Goal: Task Accomplishment & Management: Complete application form

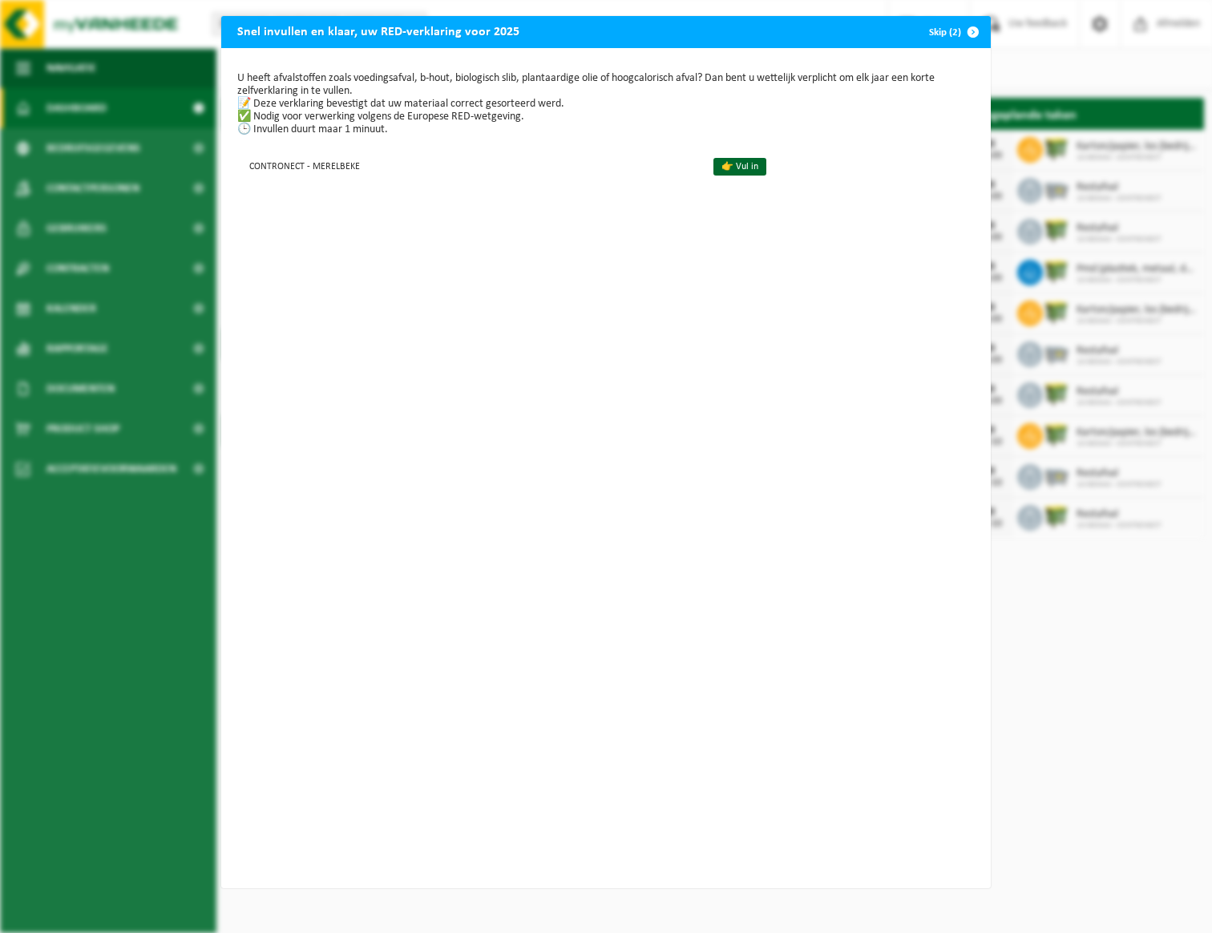
click at [963, 30] on span "button" at bounding box center [973, 32] width 32 height 32
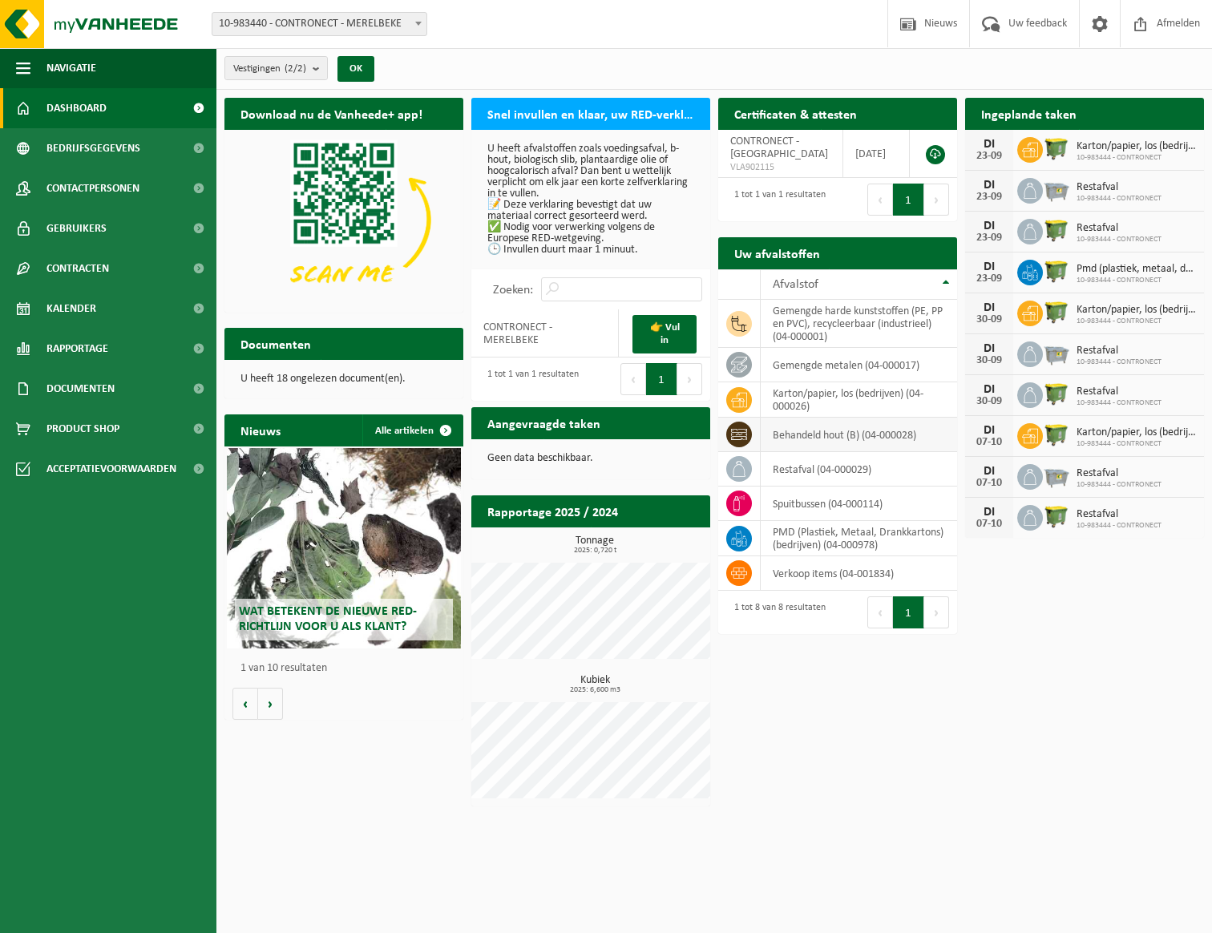
click at [820, 437] on td "behandeld hout (B) (04-000028)" at bounding box center [859, 435] width 196 height 34
click at [848, 435] on td "behandeld hout (B) (04-000028)" at bounding box center [859, 435] width 196 height 34
click at [842, 435] on td "behandeld hout (B) (04-000028)" at bounding box center [859, 435] width 196 height 34
click at [827, 435] on td "behandeld hout (B) (04-000028)" at bounding box center [859, 435] width 196 height 34
click at [737, 432] on icon at bounding box center [739, 434] width 16 height 11
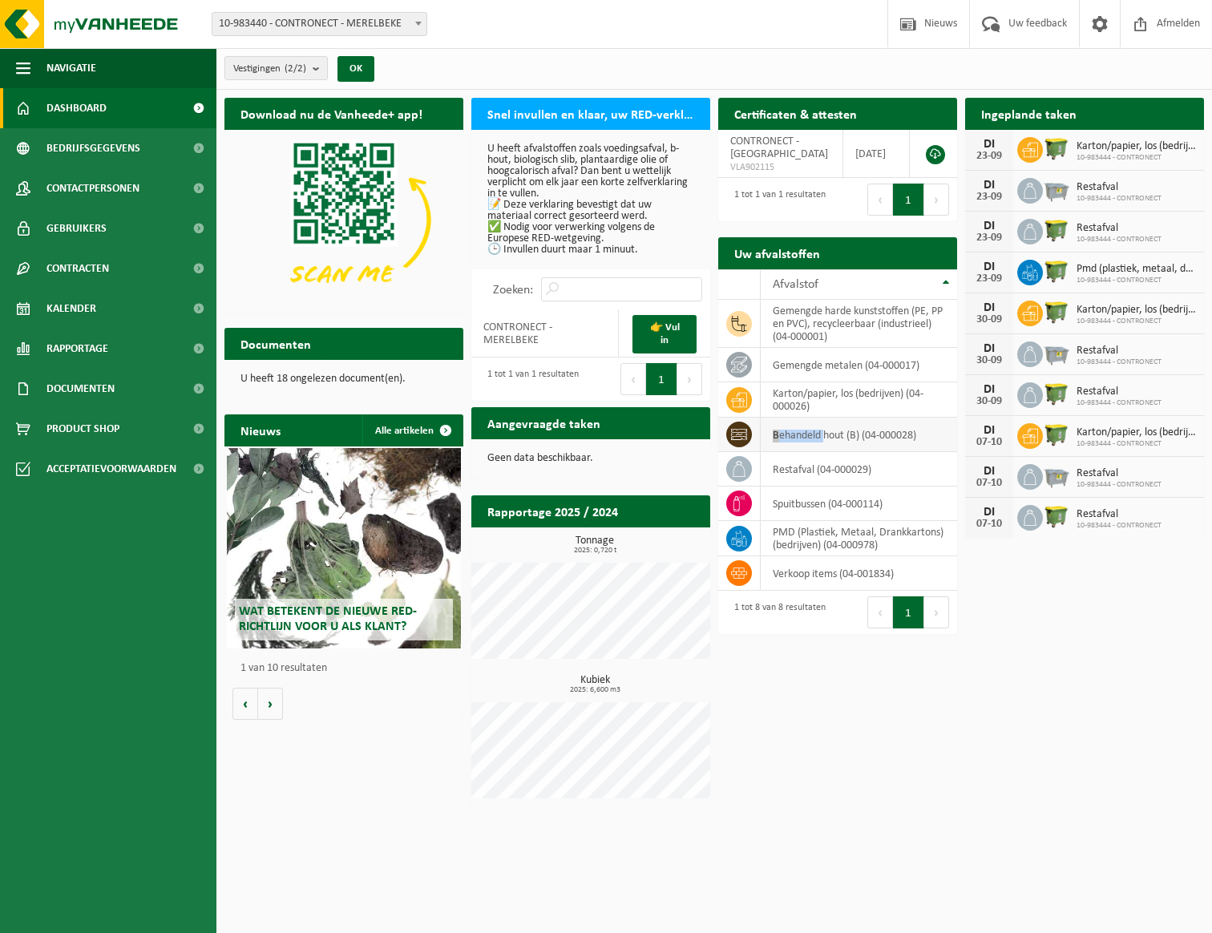
click at [737, 432] on icon at bounding box center [739, 434] width 16 height 11
click at [532, 422] on h2 "Aangevraagde taken" at bounding box center [543, 422] width 145 height 31
click at [1135, 108] on div "Ingeplande taken Bekijk uw kalender" at bounding box center [1084, 114] width 239 height 32
click at [1068, 115] on h2 "Ingeplande taken" at bounding box center [1028, 113] width 127 height 31
click at [89, 311] on span "Kalender" at bounding box center [71, 309] width 50 height 40
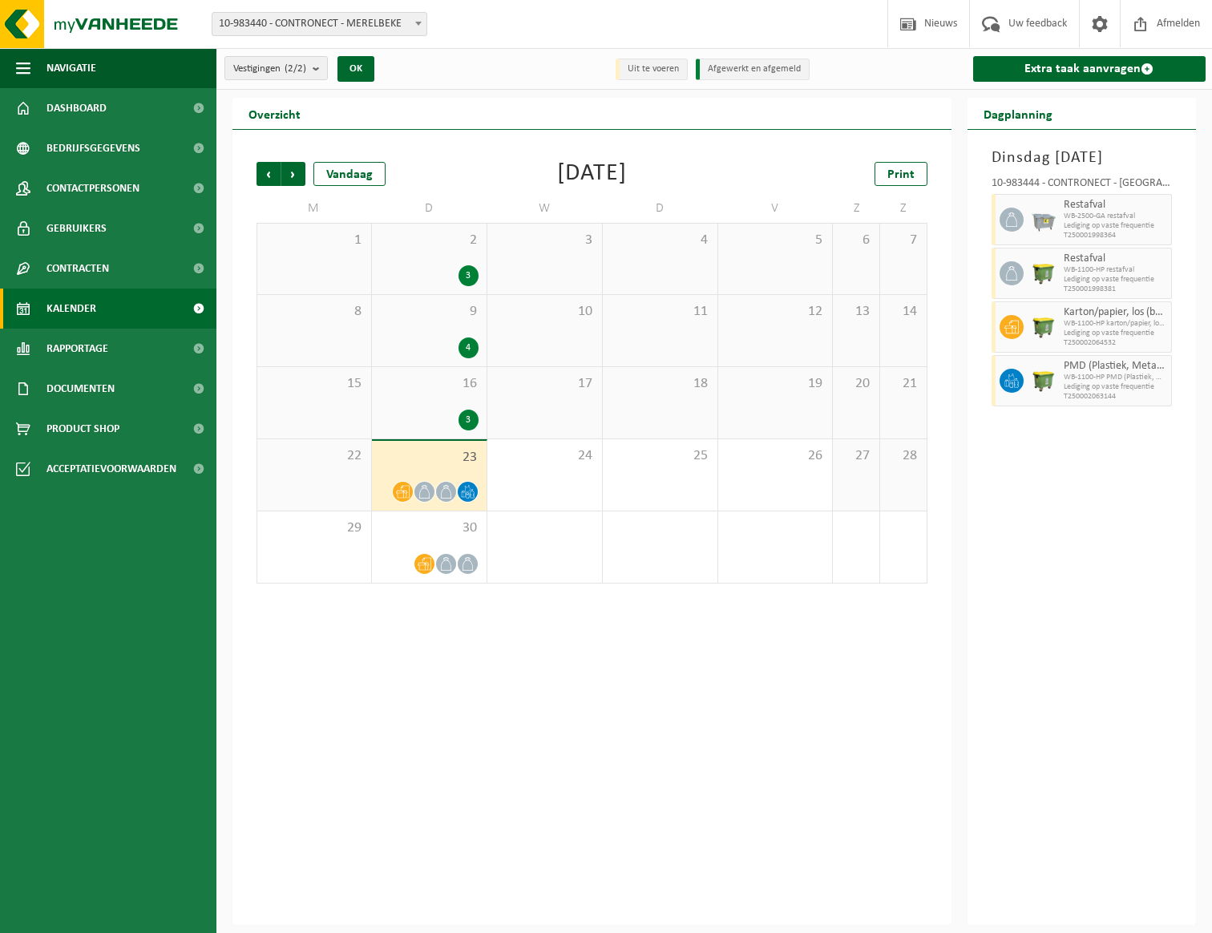
click at [444, 459] on span "23" at bounding box center [429, 458] width 99 height 18
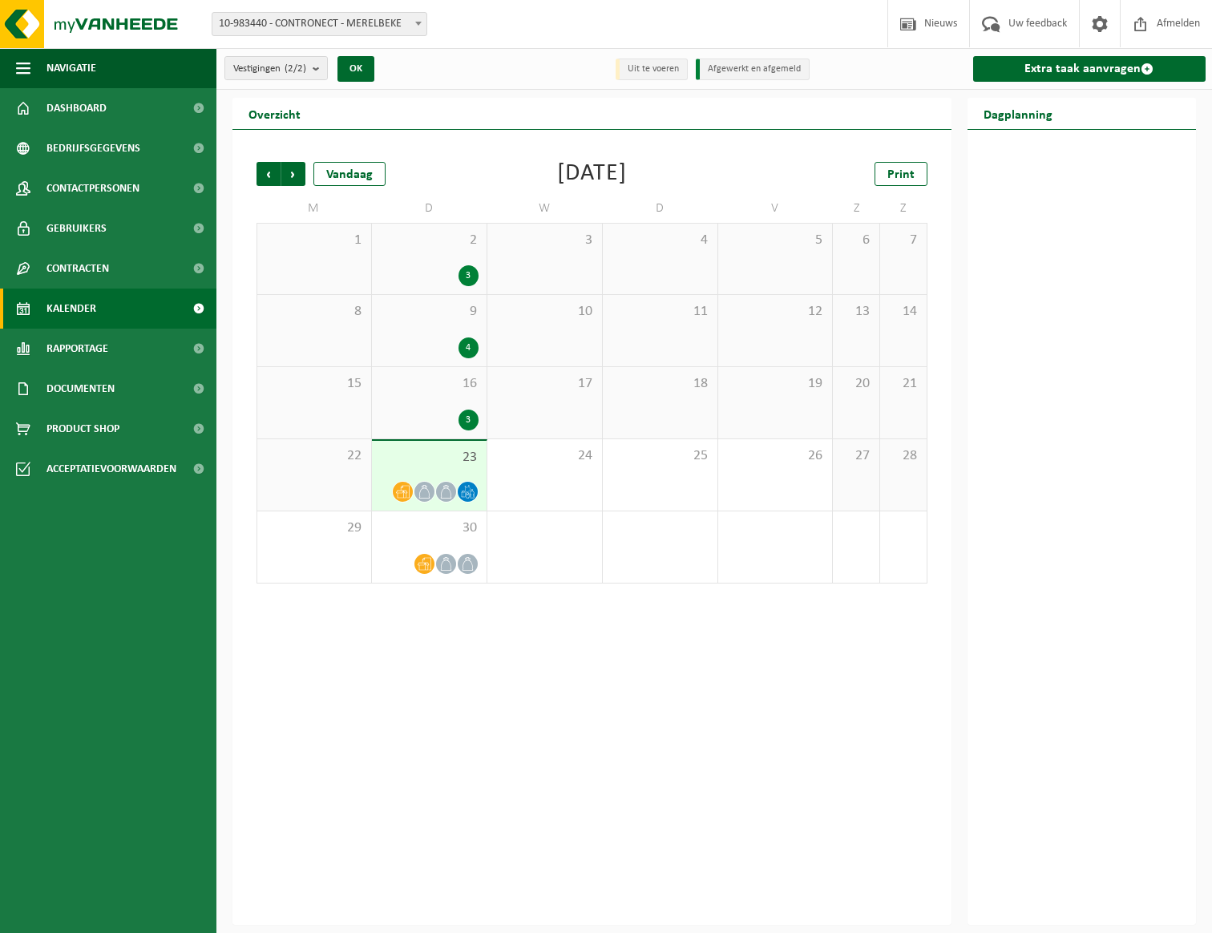
click at [444, 459] on span "23" at bounding box center [429, 458] width 99 height 18
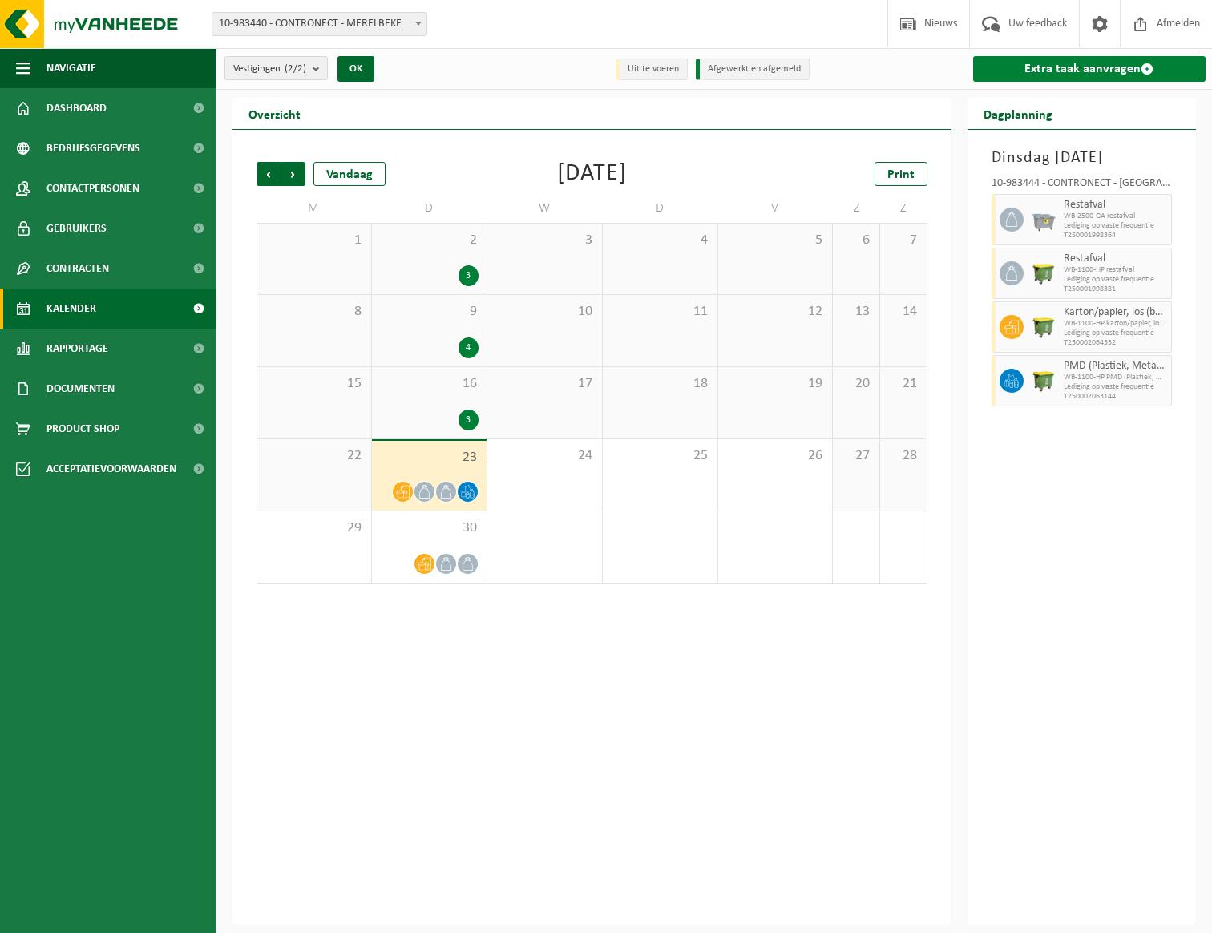
click at [1060, 68] on link "Extra taak aanvragen" at bounding box center [1089, 69] width 233 height 26
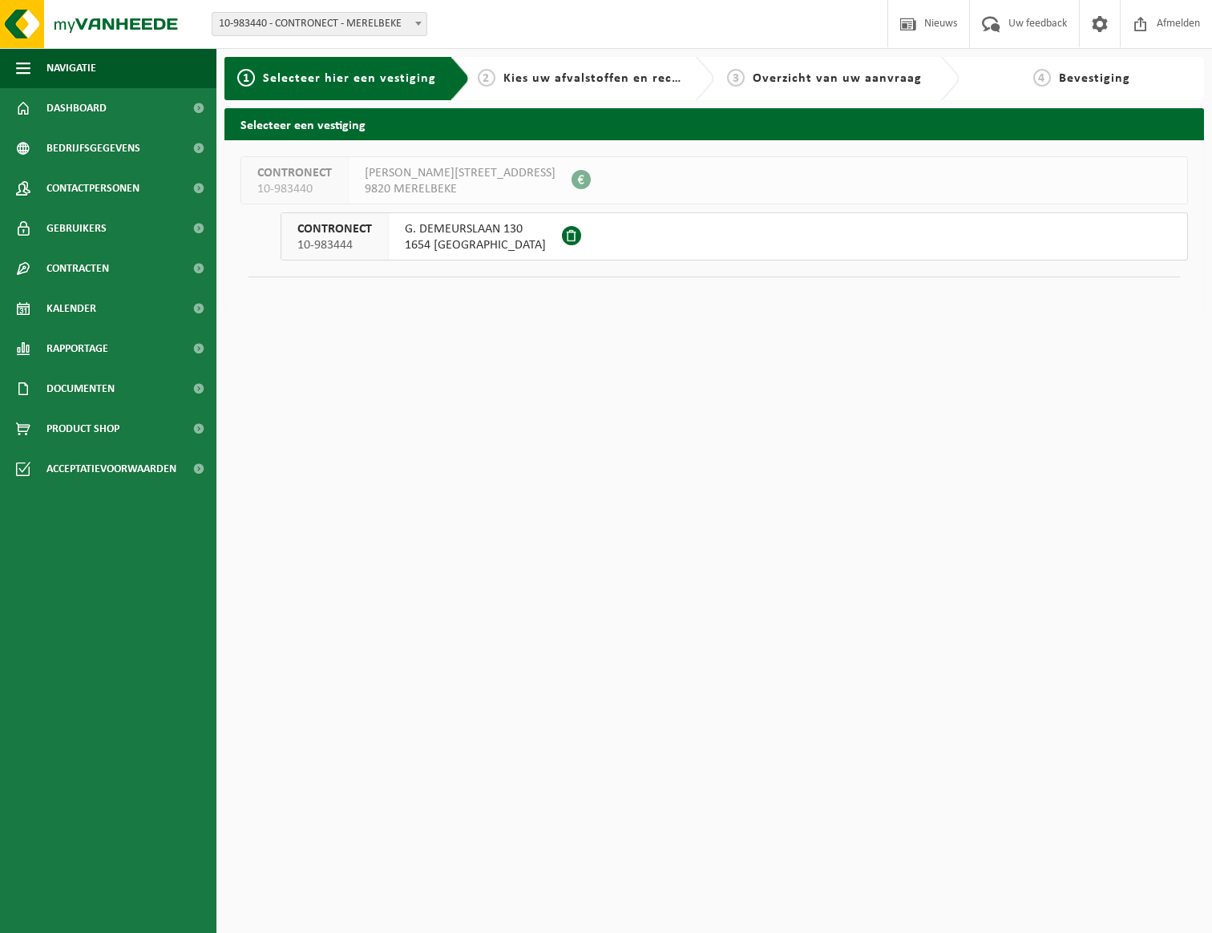
click at [562, 233] on div at bounding box center [573, 236] width 23 height 46
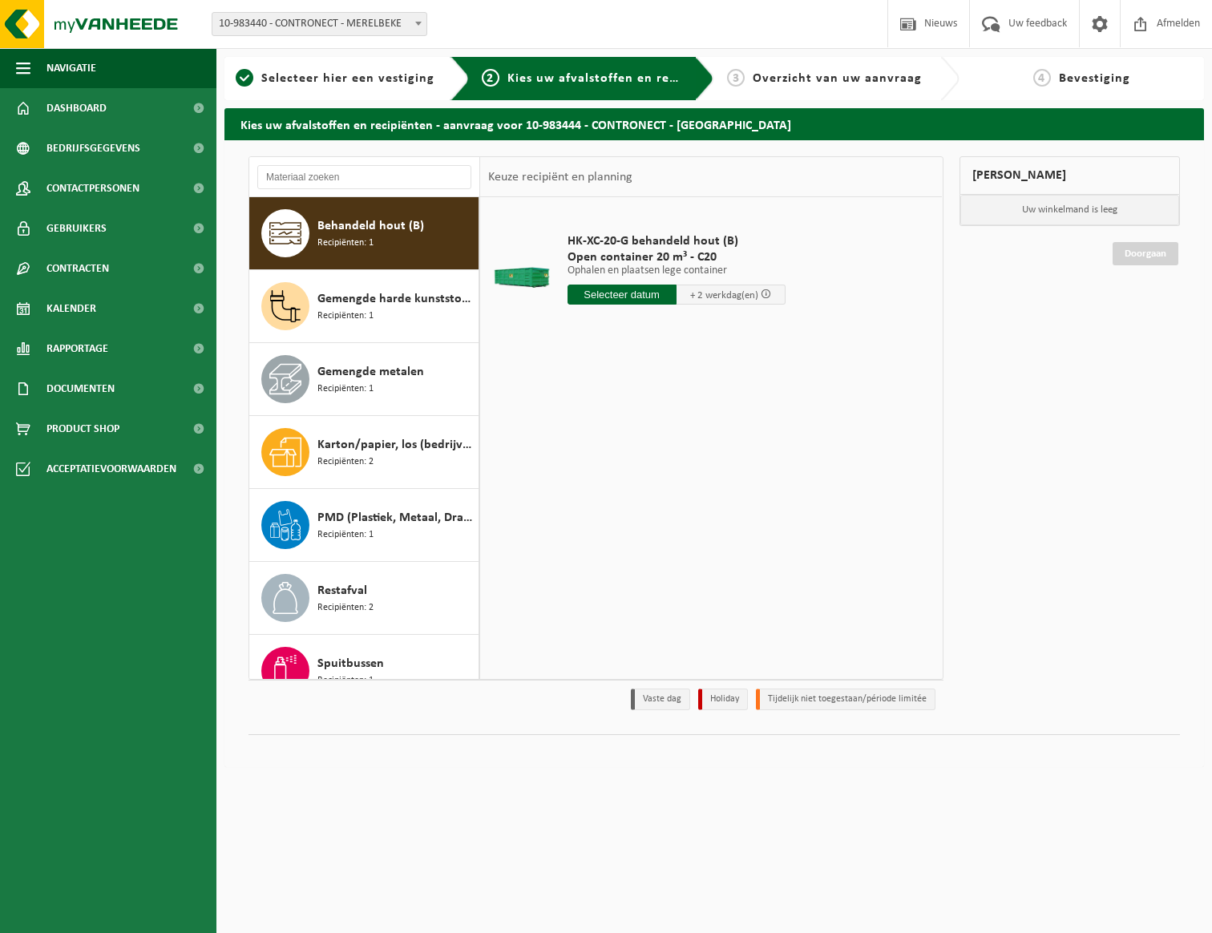
click at [375, 227] on span "Behandeld hout (B)" at bounding box center [370, 225] width 107 height 19
click at [649, 292] on input "text" at bounding box center [622, 295] width 109 height 20
click at [662, 462] on div "25" at bounding box center [667, 463] width 28 height 26
type input "Van 2025-09-25"
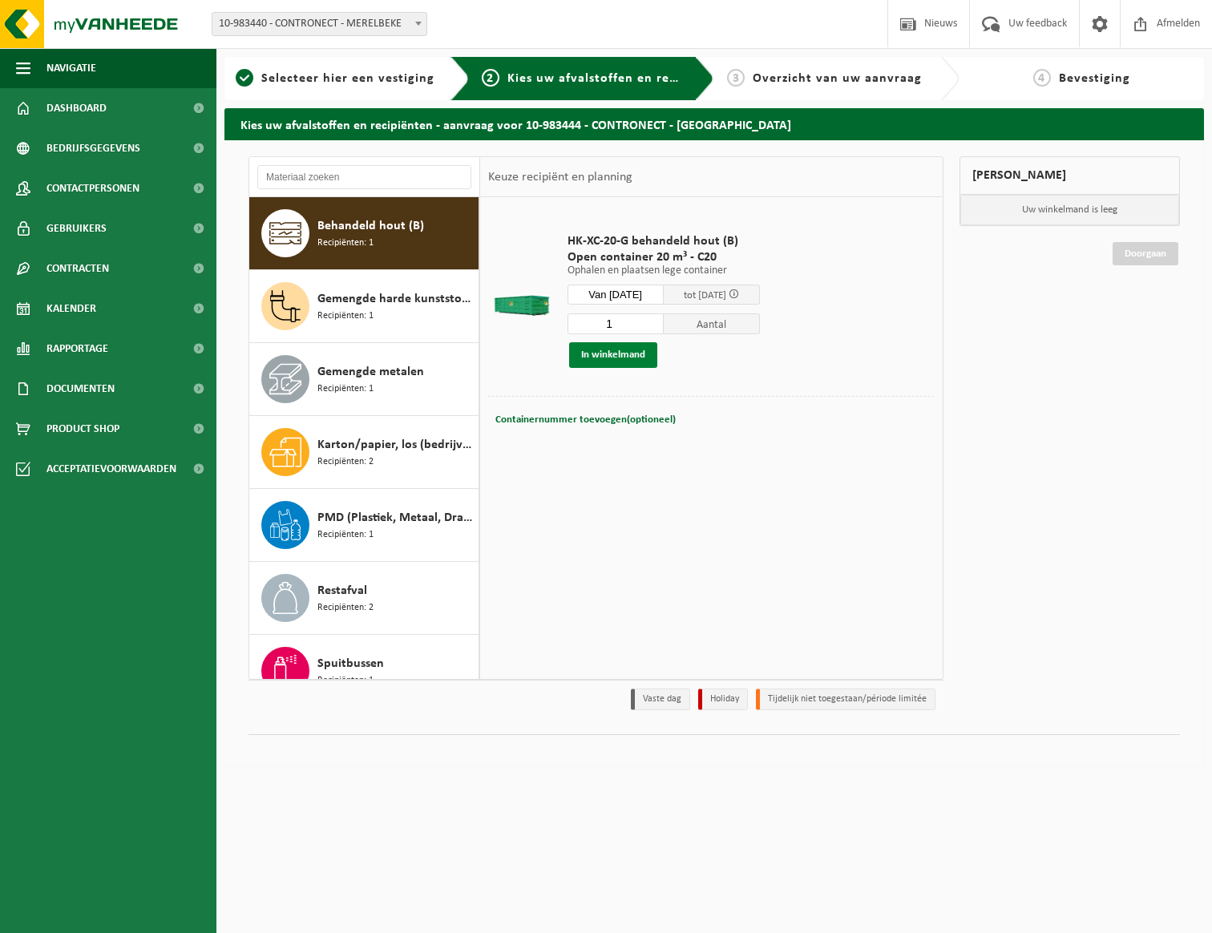
click at [604, 352] on button "In winkelmand" at bounding box center [613, 355] width 88 height 26
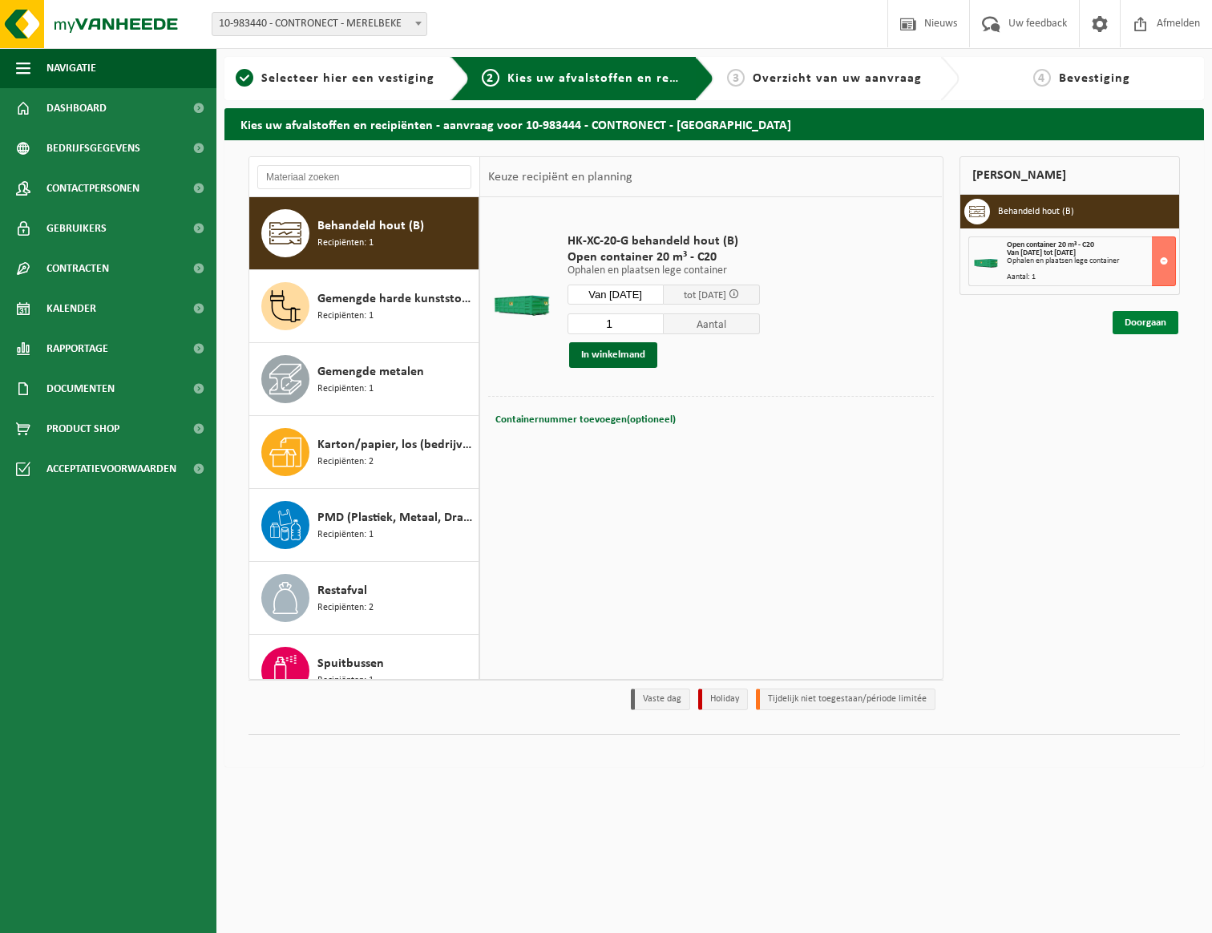
click at [1133, 325] on link "Doorgaan" at bounding box center [1146, 322] width 66 height 23
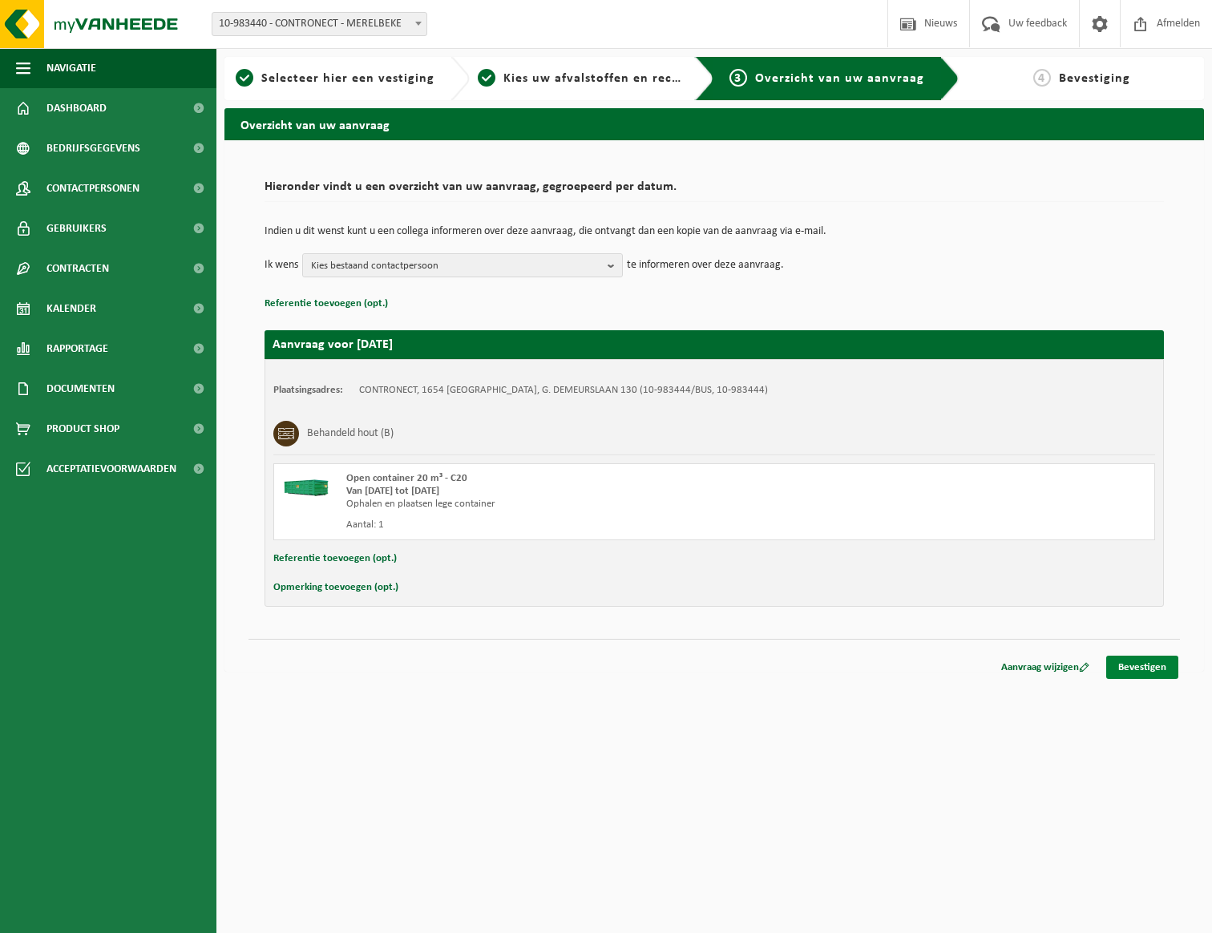
click at [1140, 662] on link "Bevestigen" at bounding box center [1142, 667] width 72 height 23
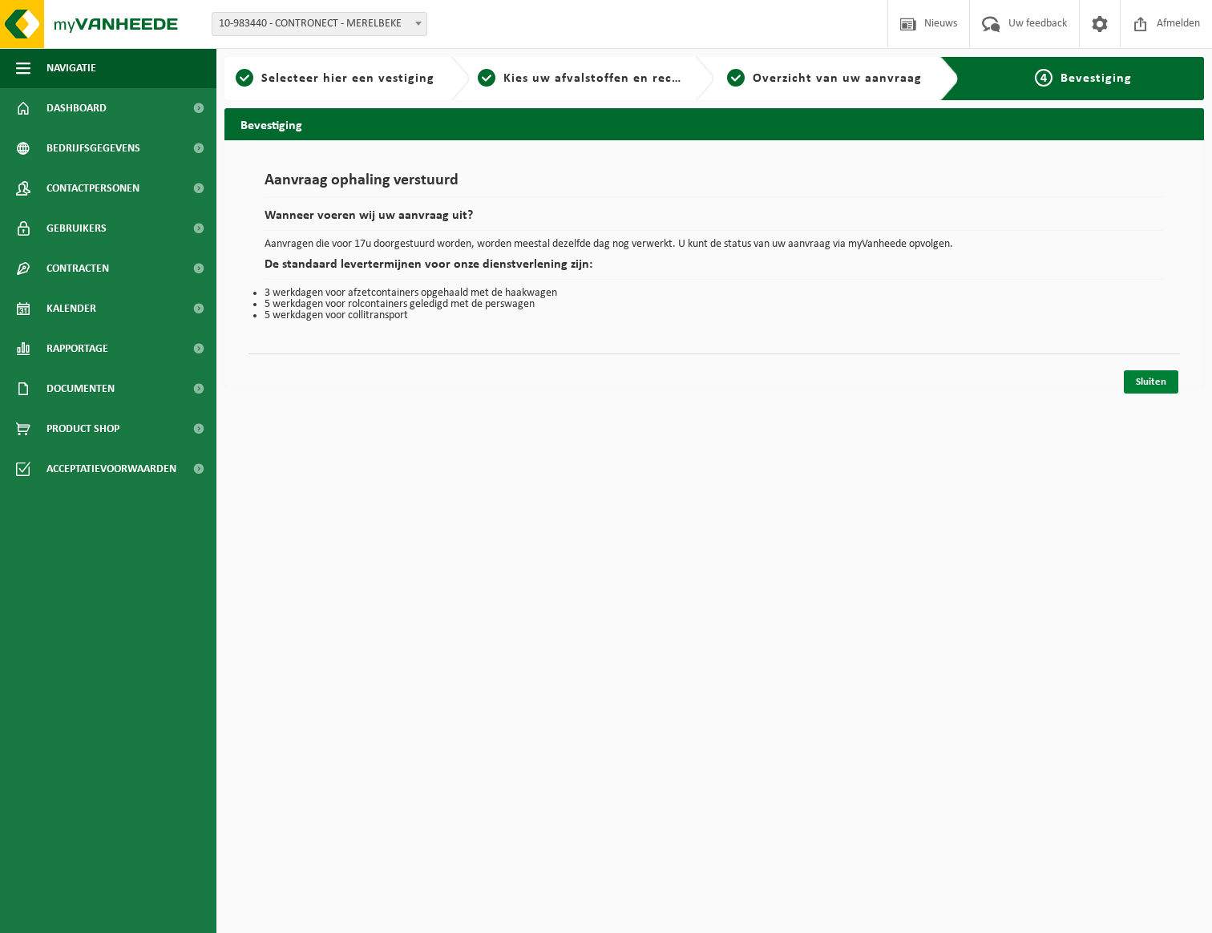
click at [1158, 379] on link "Sluiten" at bounding box center [1151, 381] width 55 height 23
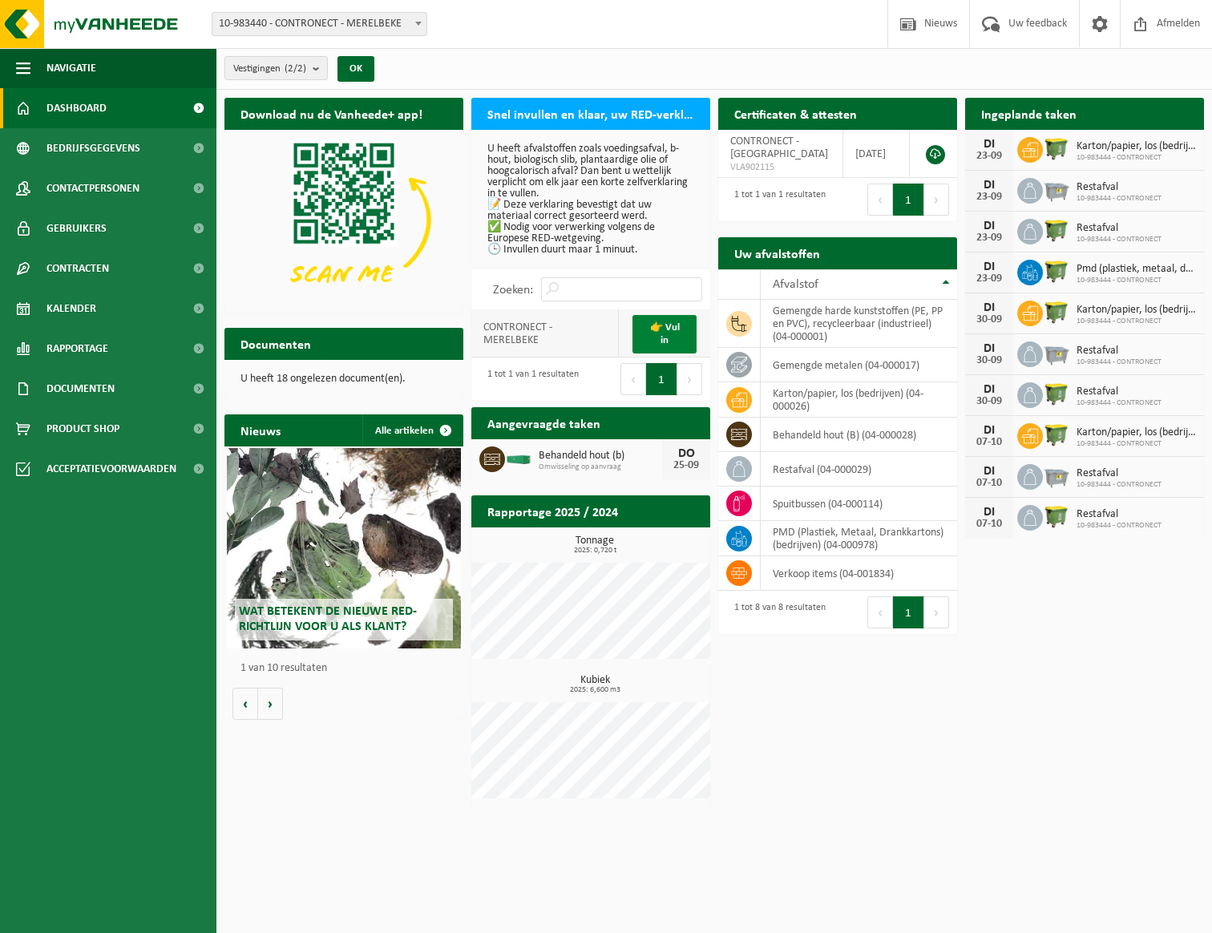
click at [655, 336] on link "👉 Vul in" at bounding box center [665, 334] width 64 height 38
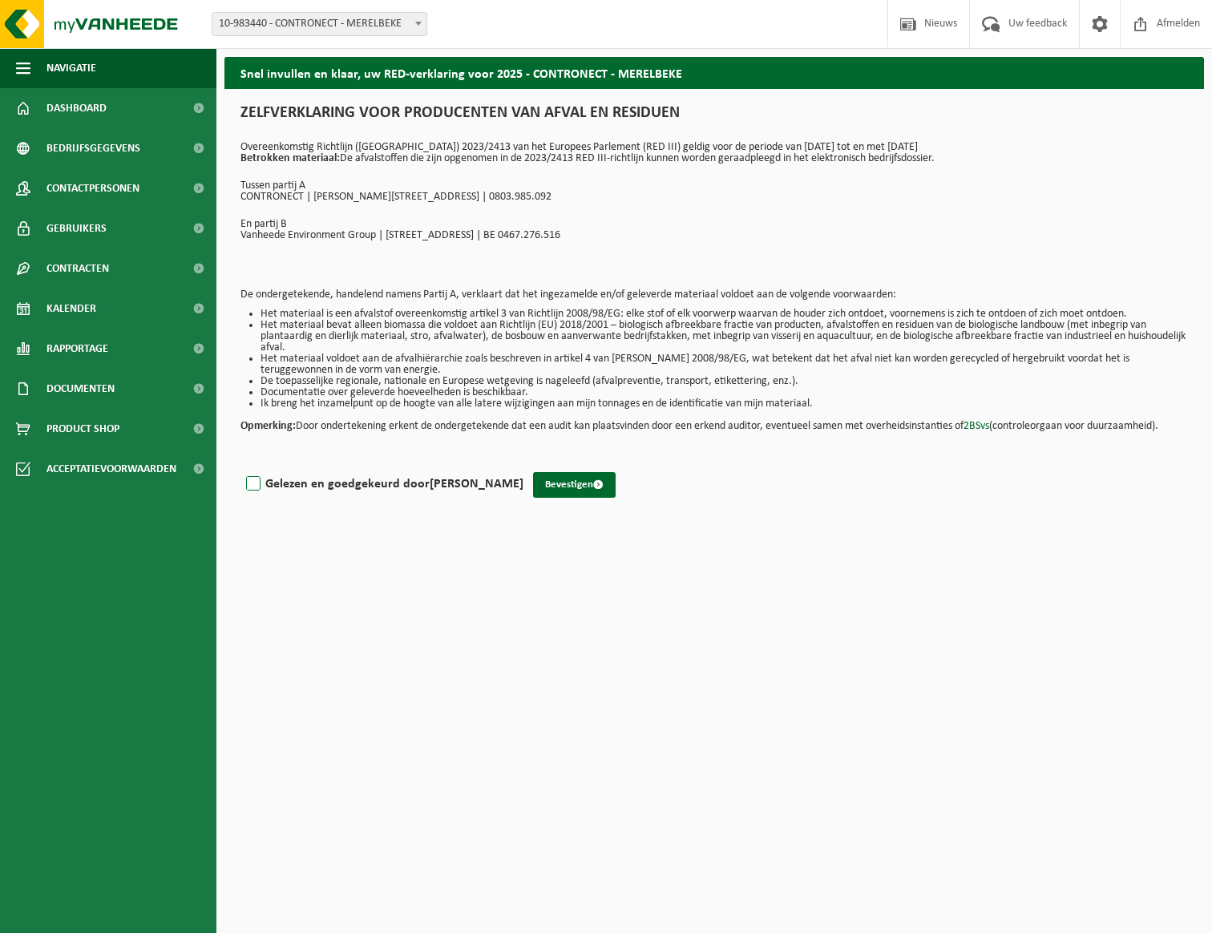
click at [317, 476] on label "Gelezen en goedgekeurd door FILIP PLETINCKX" at bounding box center [383, 484] width 281 height 24
click at [523, 464] on input "Gelezen en goedgekeurd door FILIP PLETINCKX" at bounding box center [523, 463] width 1 height 1
checkbox input "true"
click at [540, 485] on button "Bevestigen" at bounding box center [574, 485] width 83 height 26
